Goal: Transaction & Acquisition: Purchase product/service

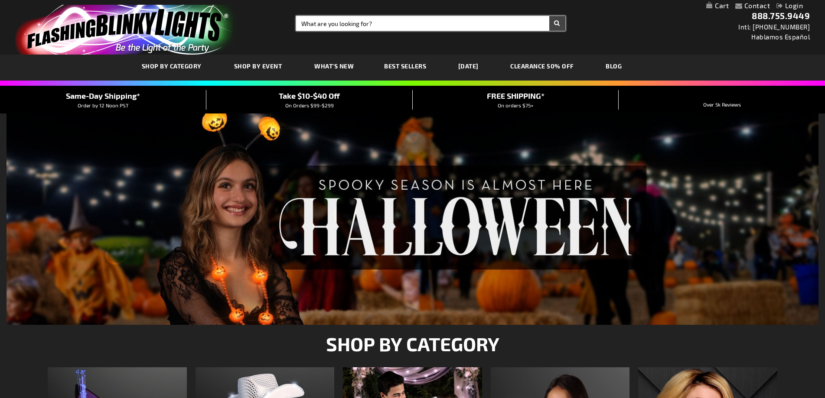
click at [432, 30] on input "Search" at bounding box center [430, 23] width 269 height 15
click at [431, 26] on input "Search" at bounding box center [430, 23] width 269 height 15
type input "adminchris"
type input "12438"
click at [549, 16] on button "Search" at bounding box center [557, 23] width 16 height 15
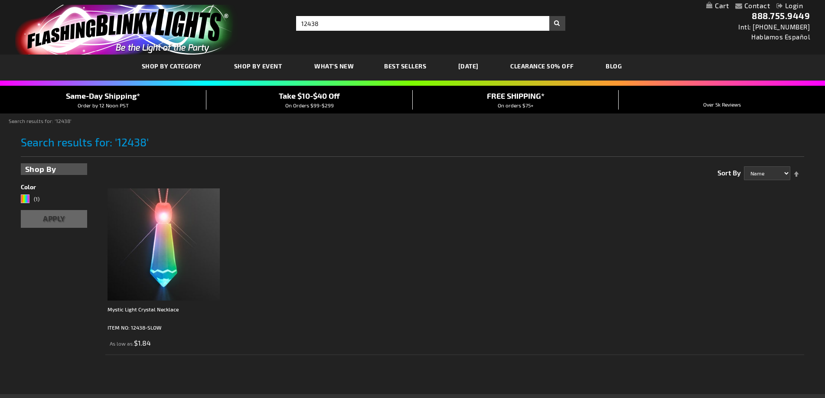
type input "adminchris"
click at [127, 272] on img at bounding box center [164, 245] width 112 height 112
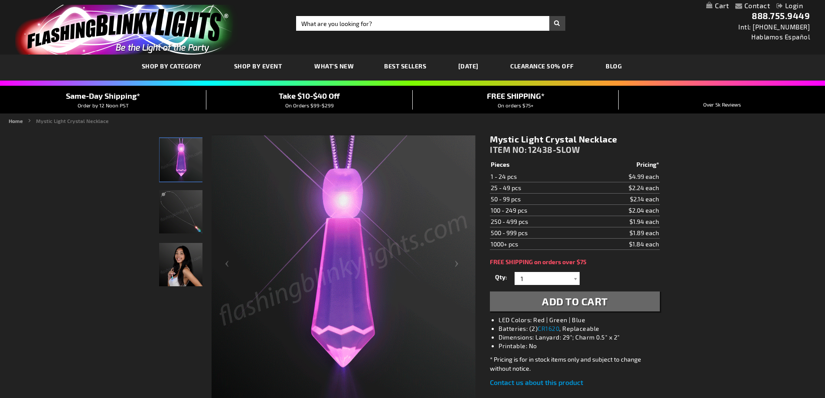
type input "adminchris"
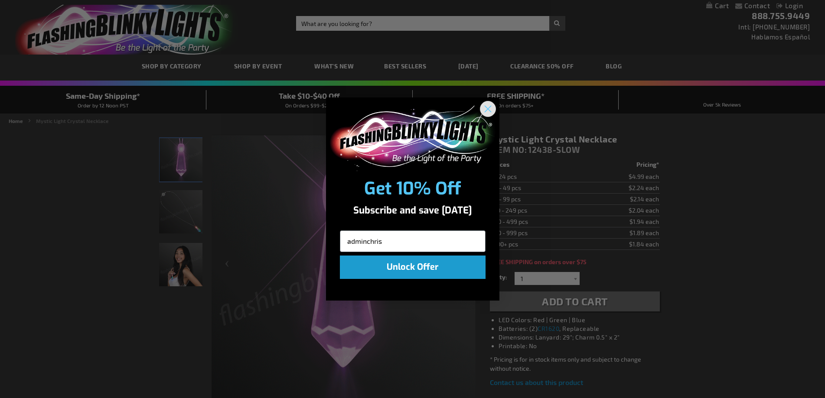
click at [488, 106] on circle "Close dialog" at bounding box center [487, 109] width 14 height 14
